Goal: Book appointment/travel/reservation

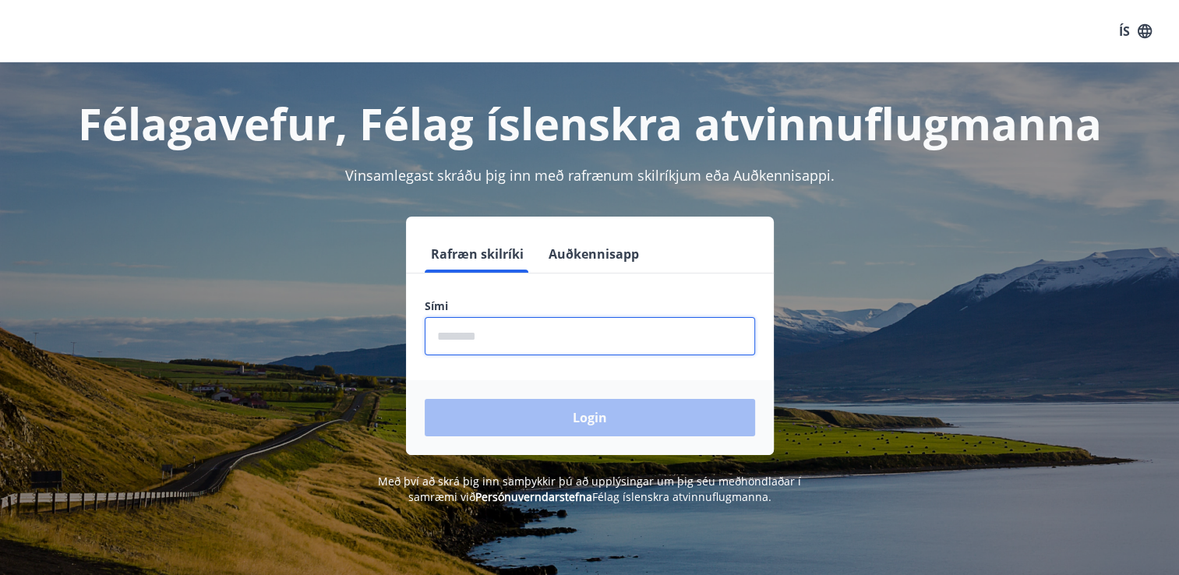
click at [556, 320] on input "phone" at bounding box center [590, 336] width 330 height 38
click at [550, 337] on input "phone" at bounding box center [590, 336] width 330 height 38
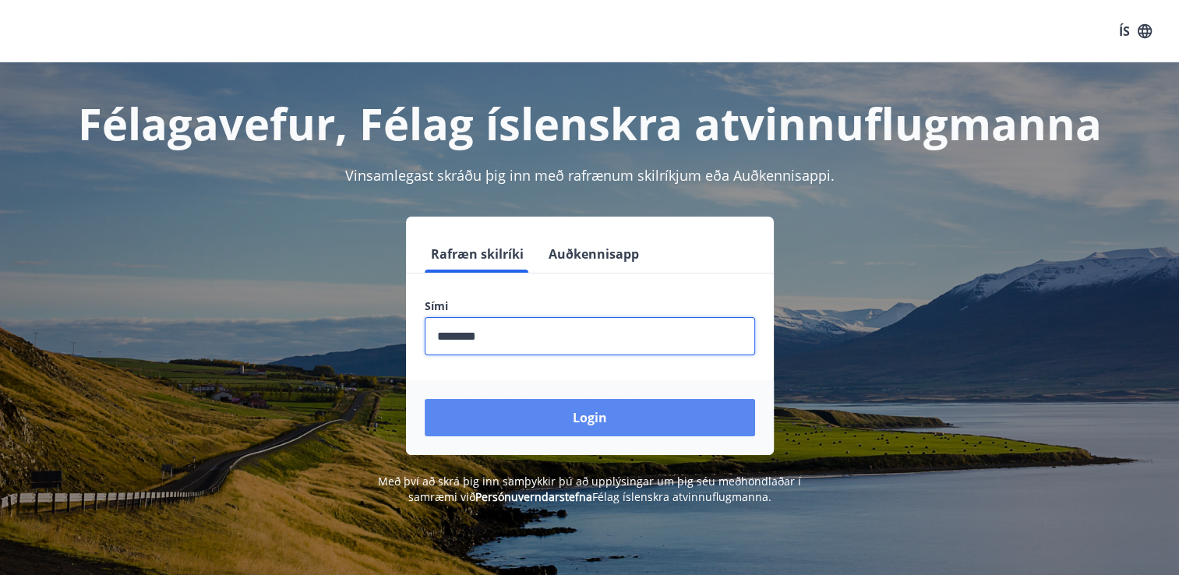
type input "********"
click at [530, 425] on button "Login" at bounding box center [590, 417] width 330 height 37
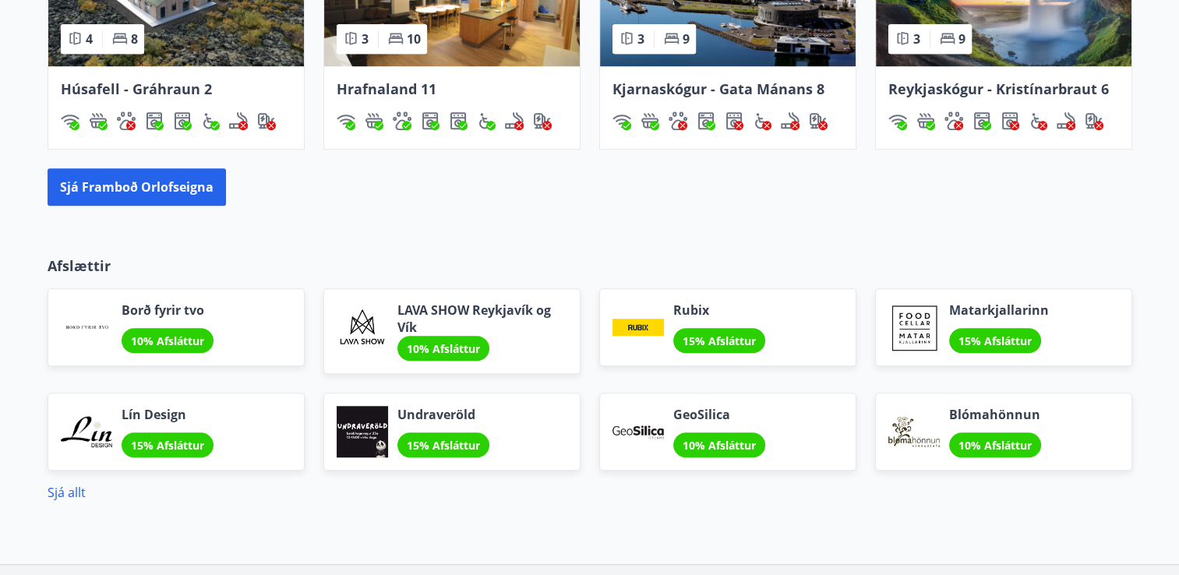
scroll to position [1166, 0]
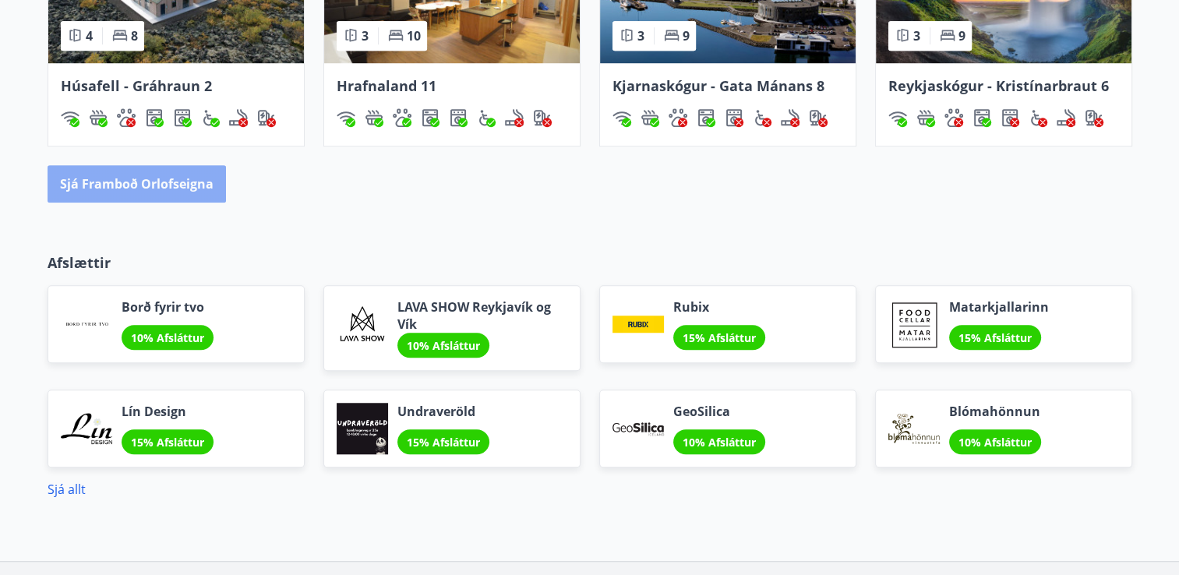
click at [168, 192] on button "Sjá framboð orlofseigna" at bounding box center [137, 183] width 178 height 37
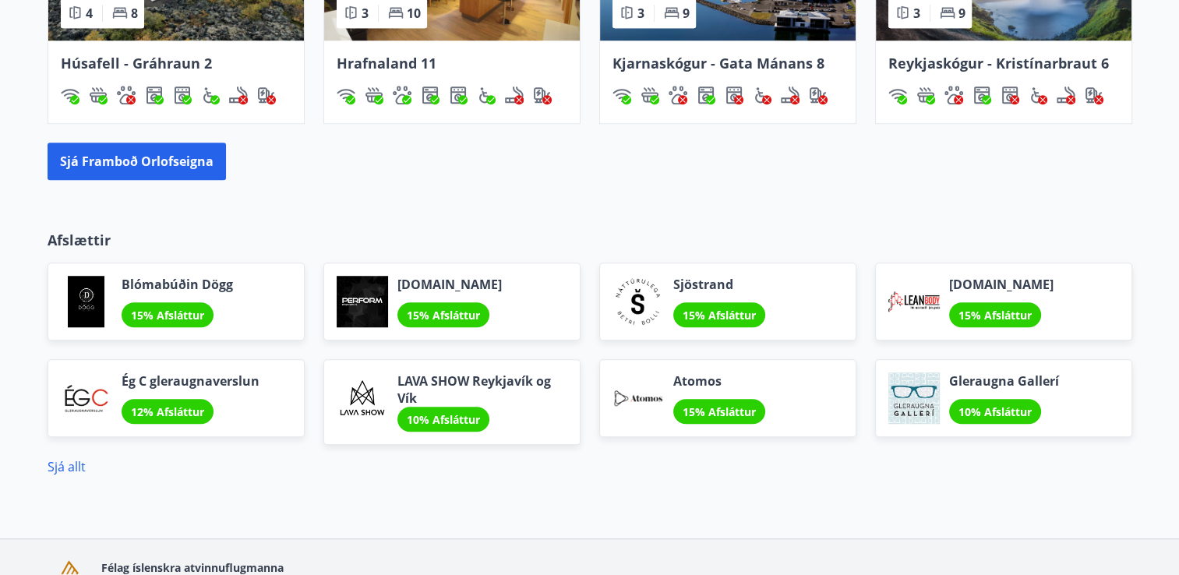
scroll to position [1280, 0]
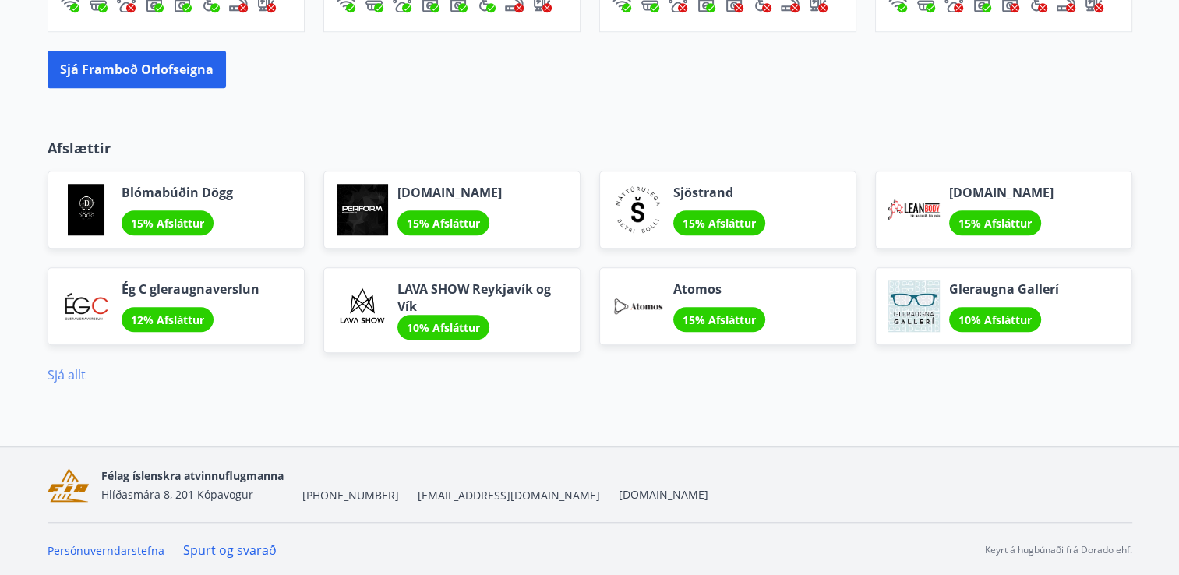
click at [58, 374] on link "Sjá allt" at bounding box center [67, 374] width 38 height 17
